Goal: Task Accomplishment & Management: Use online tool/utility

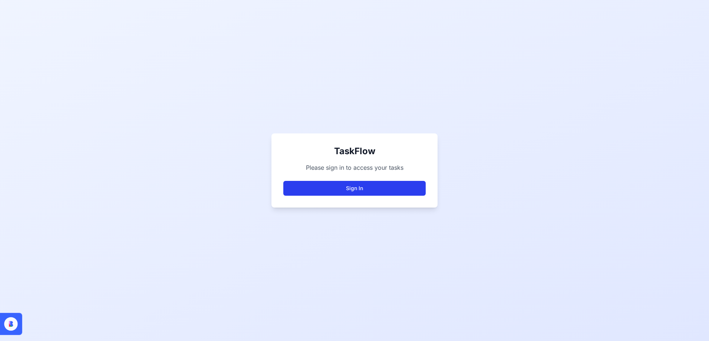
click at [327, 187] on button "Sign In" at bounding box center [354, 188] width 142 height 15
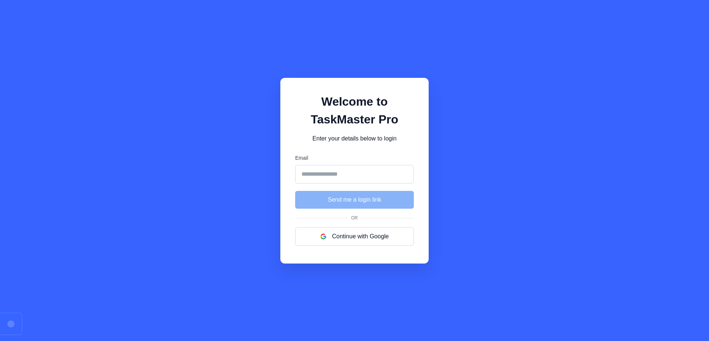
click at [345, 166] on input "Email" at bounding box center [354, 174] width 119 height 19
click at [355, 240] on button "Continue with Google" at bounding box center [354, 236] width 119 height 19
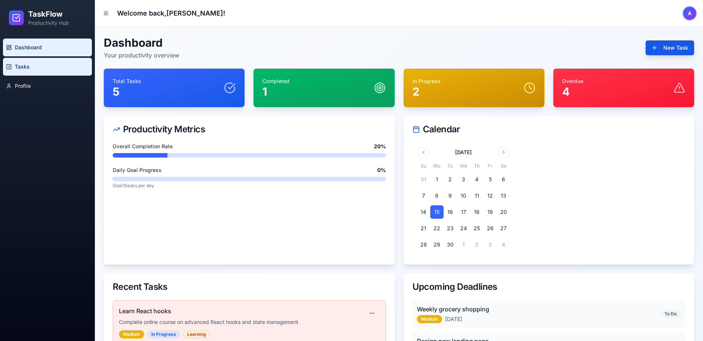
click at [26, 72] on link "Tasks" at bounding box center [47, 67] width 89 height 18
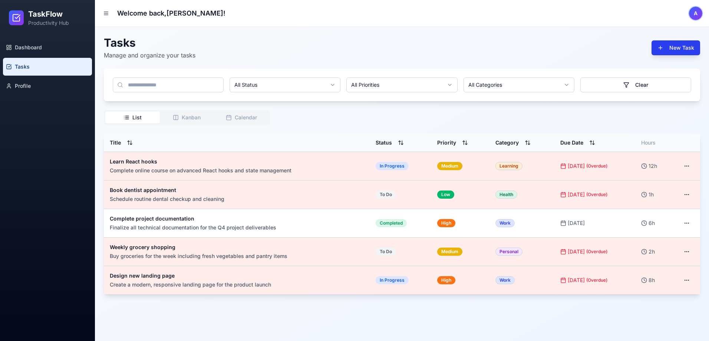
click at [661, 53] on button "New Task" at bounding box center [676, 47] width 49 height 15
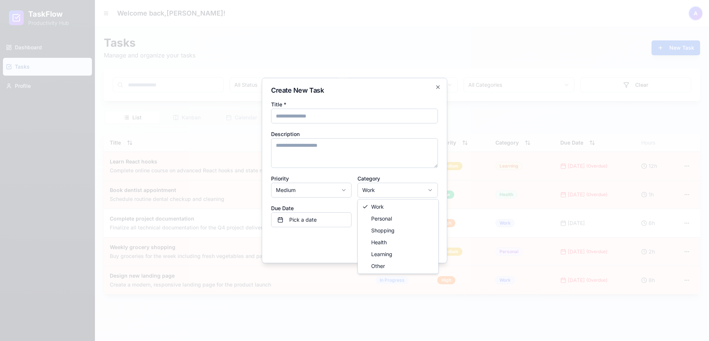
click at [388, 192] on body "TaskFlow Productivity Hub Dashboard Tasks Profile Welcome back, [PERSON_NAME] !…" at bounding box center [354, 170] width 709 height 341
click at [378, 154] on body "TaskFlow Productivity Hub Dashboard Tasks Profile Welcome back, [PERSON_NAME] !…" at bounding box center [354, 170] width 709 height 341
click at [439, 86] on icon "button" at bounding box center [437, 87] width 3 height 3
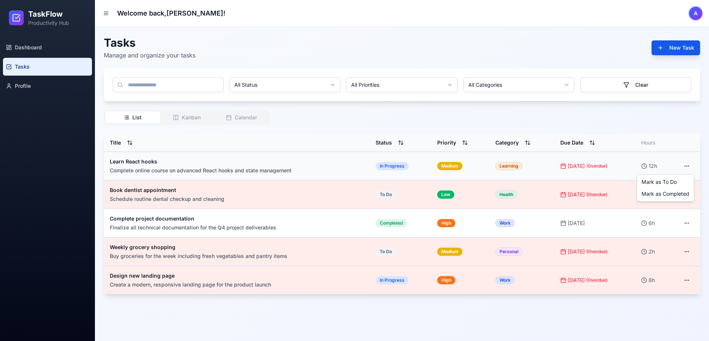
click at [690, 166] on html "TaskFlow Productivity Hub Dashboard Tasks Profile Welcome back, [PERSON_NAME] !…" at bounding box center [354, 170] width 709 height 341
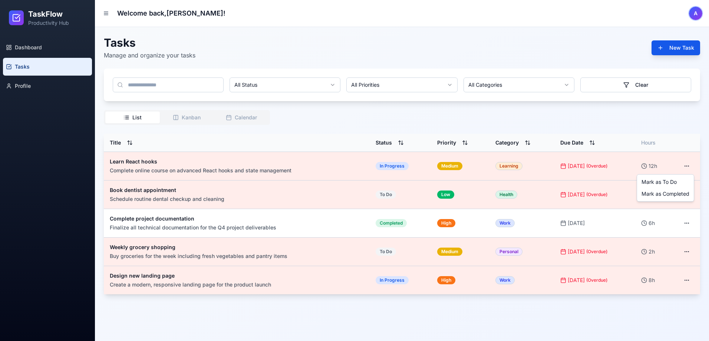
click at [652, 121] on html "TaskFlow Productivity Hub Dashboard Tasks Profile Welcome back, [PERSON_NAME] !…" at bounding box center [354, 170] width 709 height 341
click at [667, 52] on button "New Task" at bounding box center [676, 47] width 49 height 15
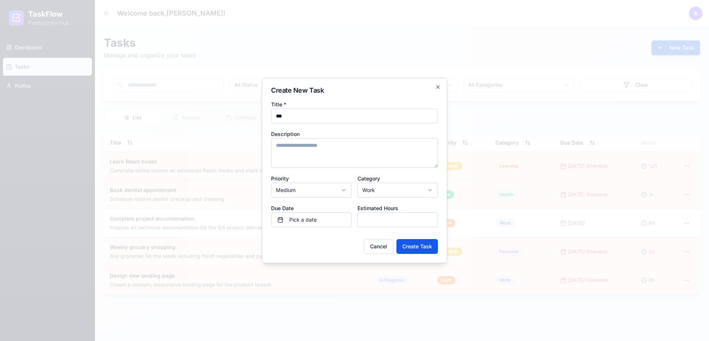
type input "**"
